Goal: Task Accomplishment & Management: Manage account settings

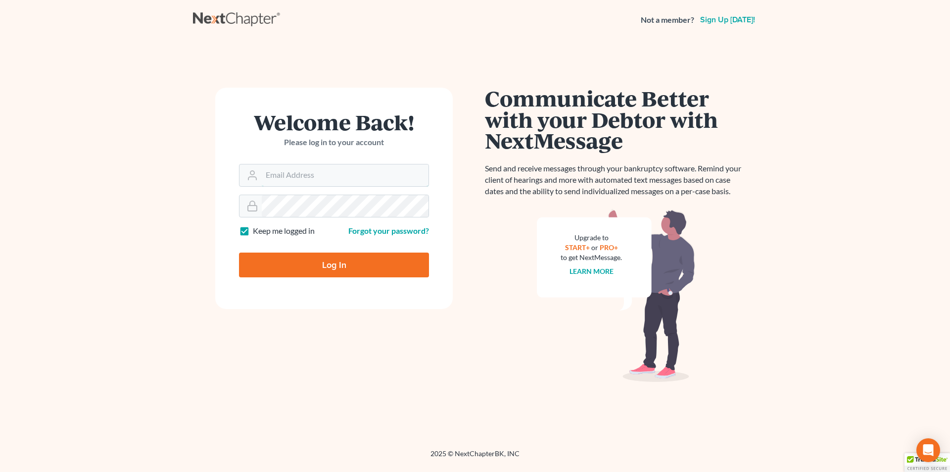
type input "[PERSON_NAME][EMAIL_ADDRESS][DOMAIN_NAME]"
click at [327, 261] on input "Log In" at bounding box center [334, 264] width 190 height 25
type input "Thinking..."
